Goal: Check status: Check status

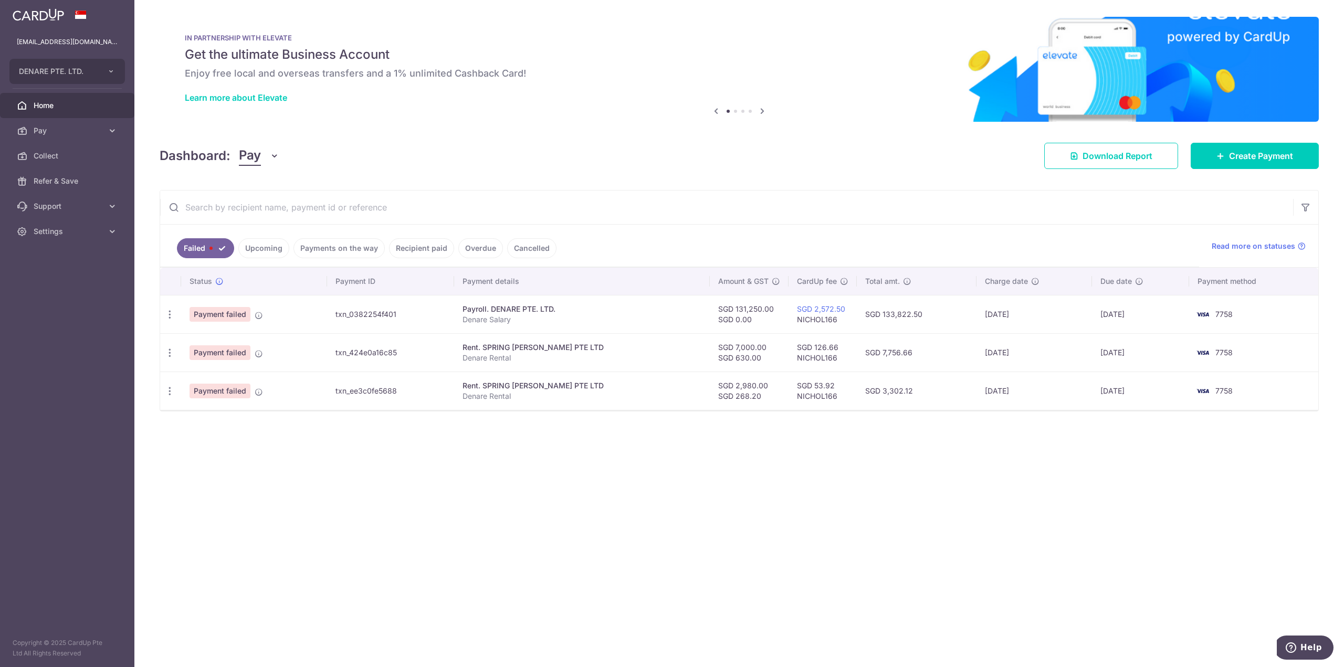
click at [255, 244] on link "Upcoming" at bounding box center [263, 248] width 51 height 20
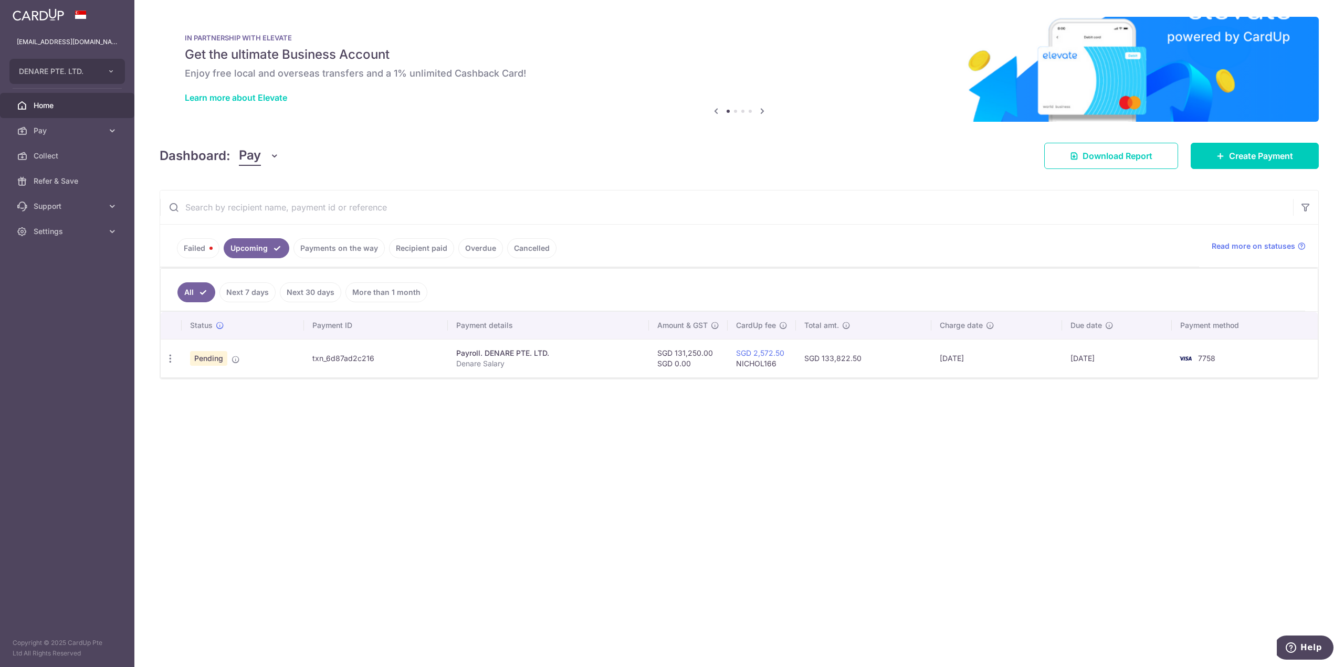
click at [303, 253] on link "Payments on the way" at bounding box center [338, 248] width 91 height 20
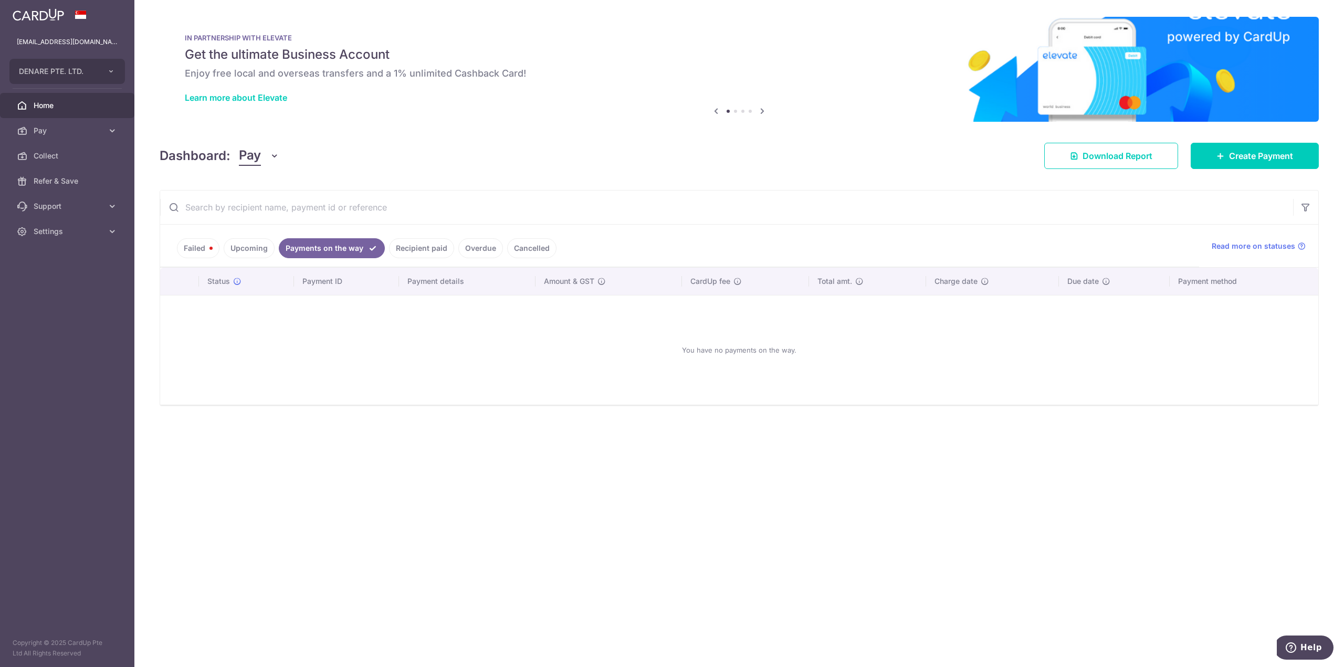
click at [240, 249] on link "Upcoming" at bounding box center [249, 248] width 51 height 20
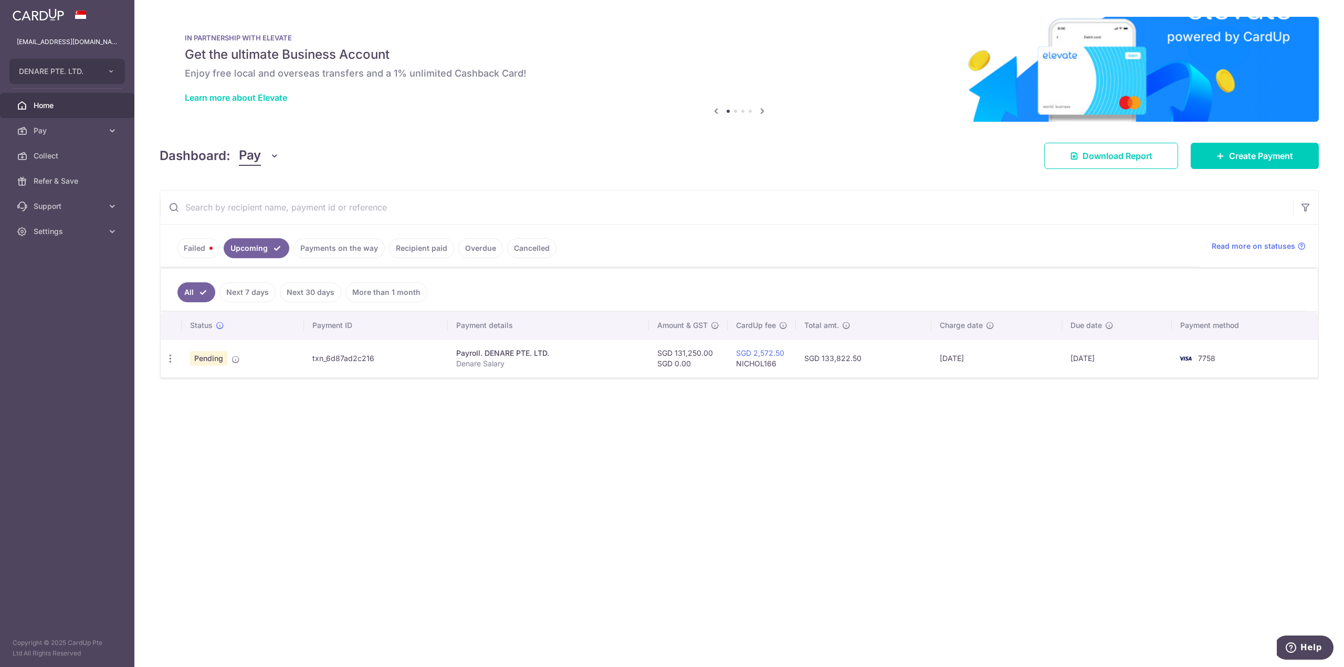
click at [191, 247] on link "Failed" at bounding box center [198, 248] width 43 height 20
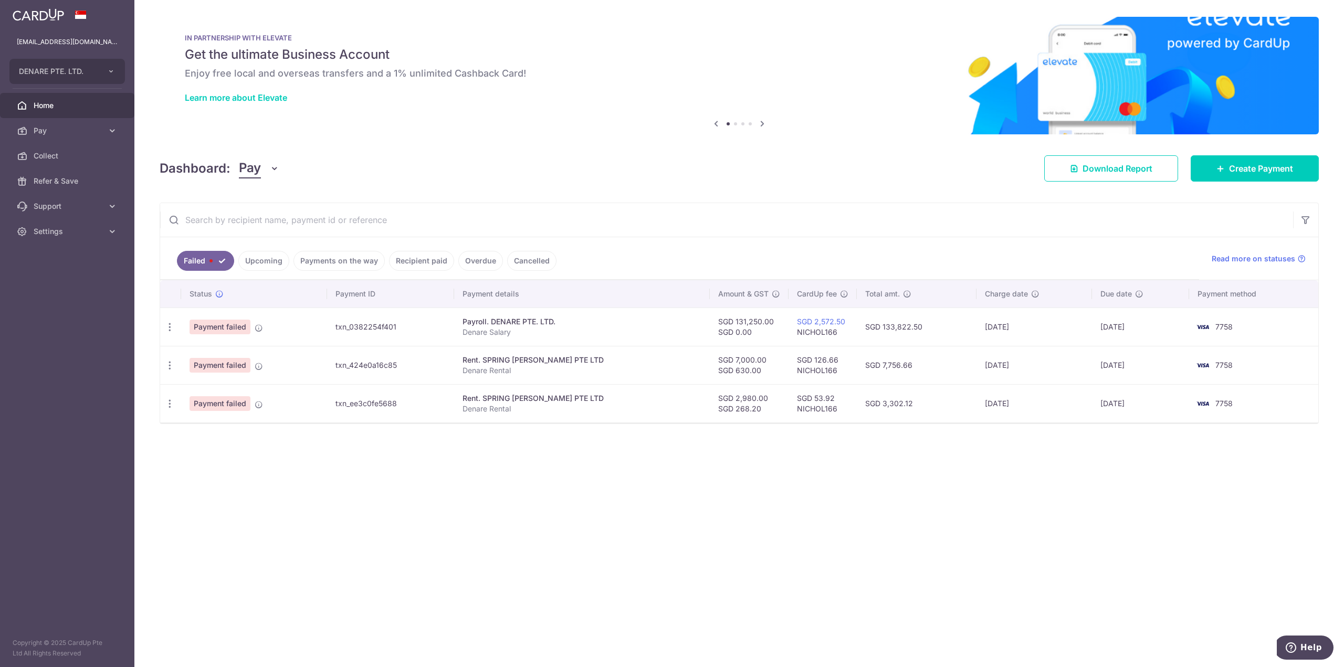
click at [336, 260] on link "Payments on the way" at bounding box center [338, 261] width 91 height 20
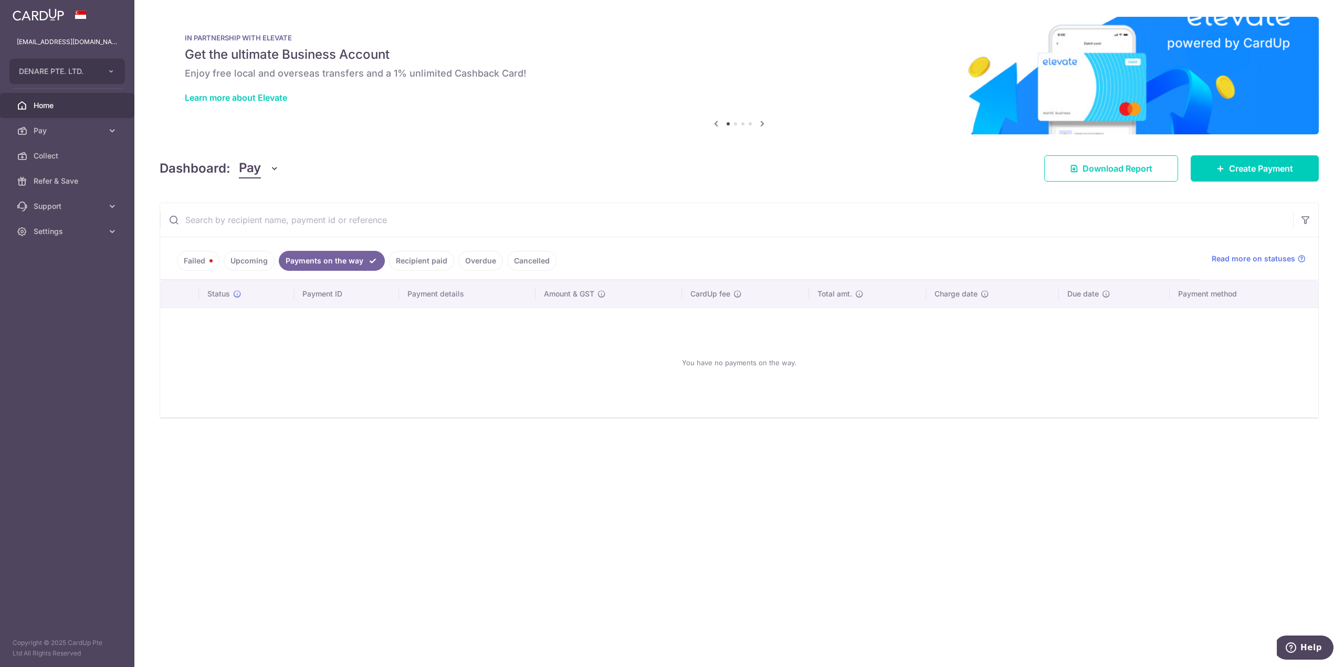
click at [257, 260] on link "Upcoming" at bounding box center [249, 261] width 51 height 20
